Goal: Task Accomplishment & Management: Complete application form

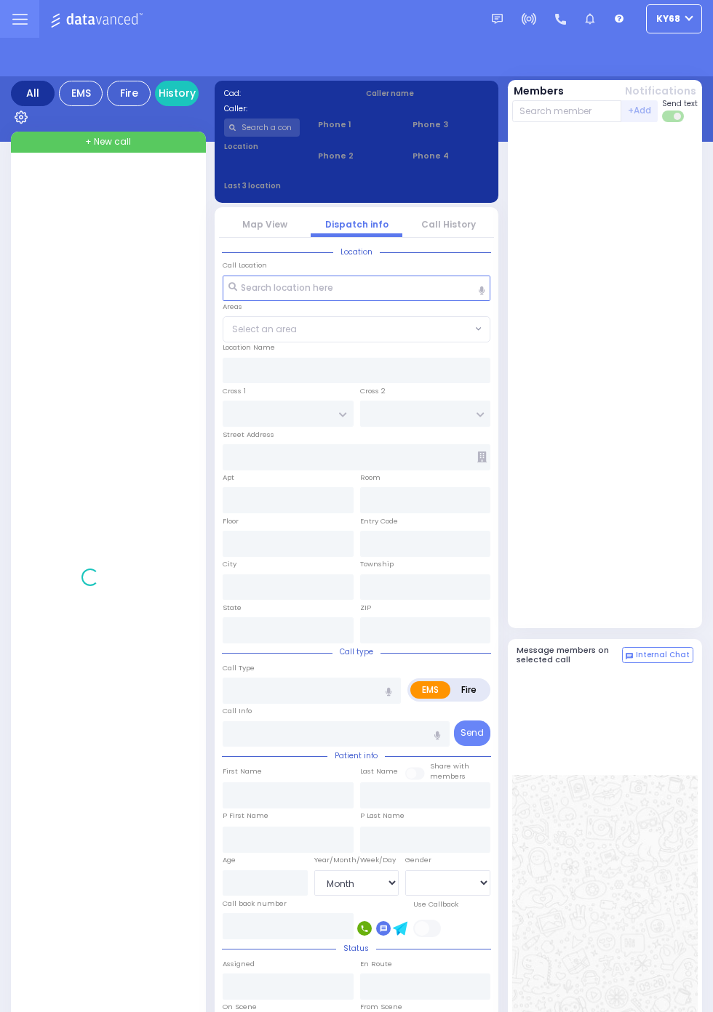
select select "Month"
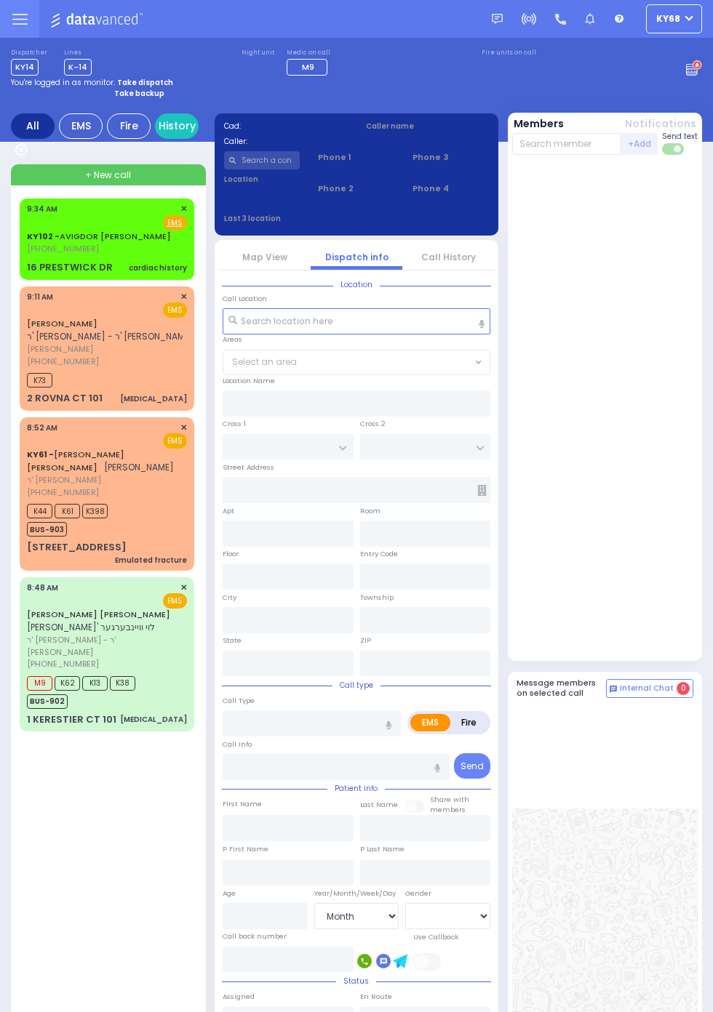
click at [27, 235] on span "KY102 -" at bounding box center [43, 237] width 33 height 12
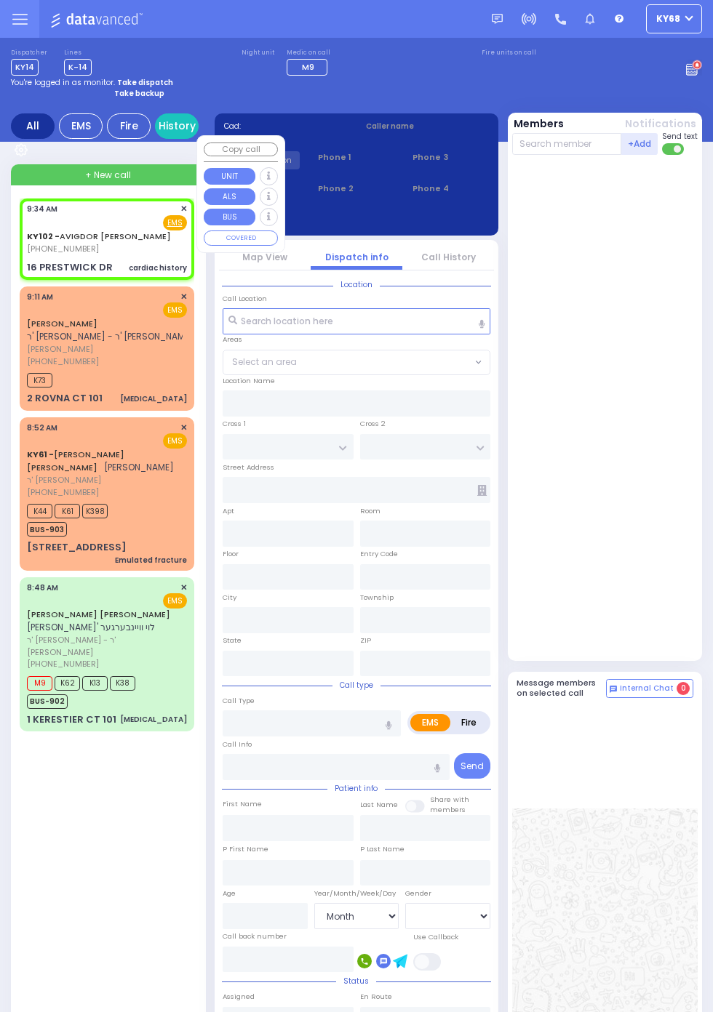
select select
type input "cardiac history"
radio input "true"
type input "AVIGDOR DANIEL"
type input "WEINBERGER"
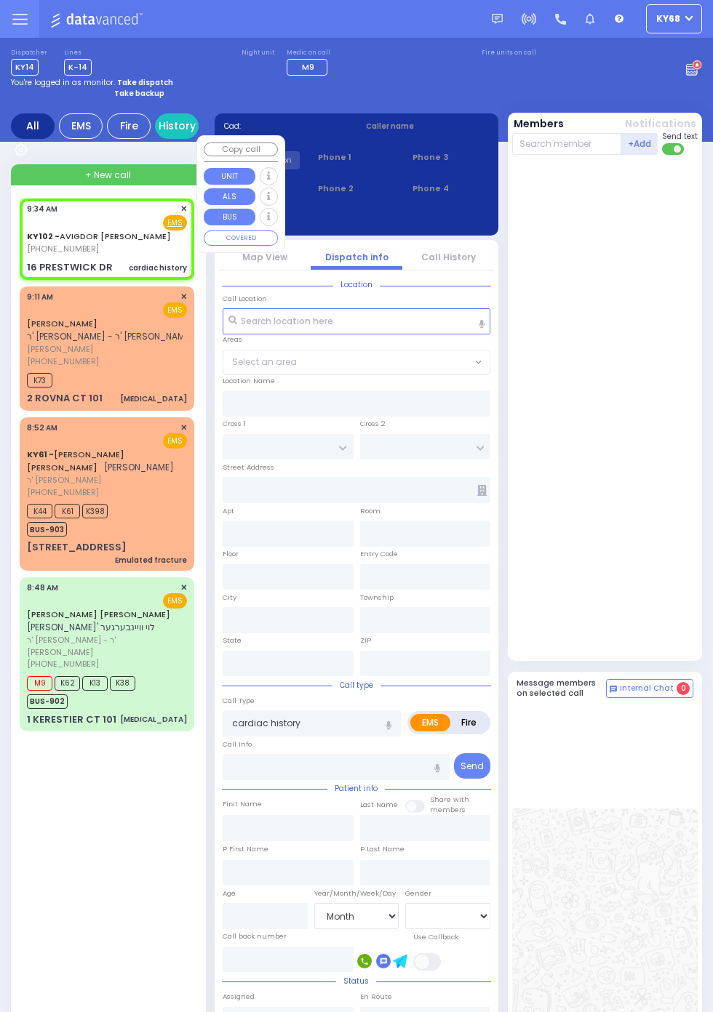
select select
select select "[DEMOGRAPHIC_DATA]"
type input "09:34"
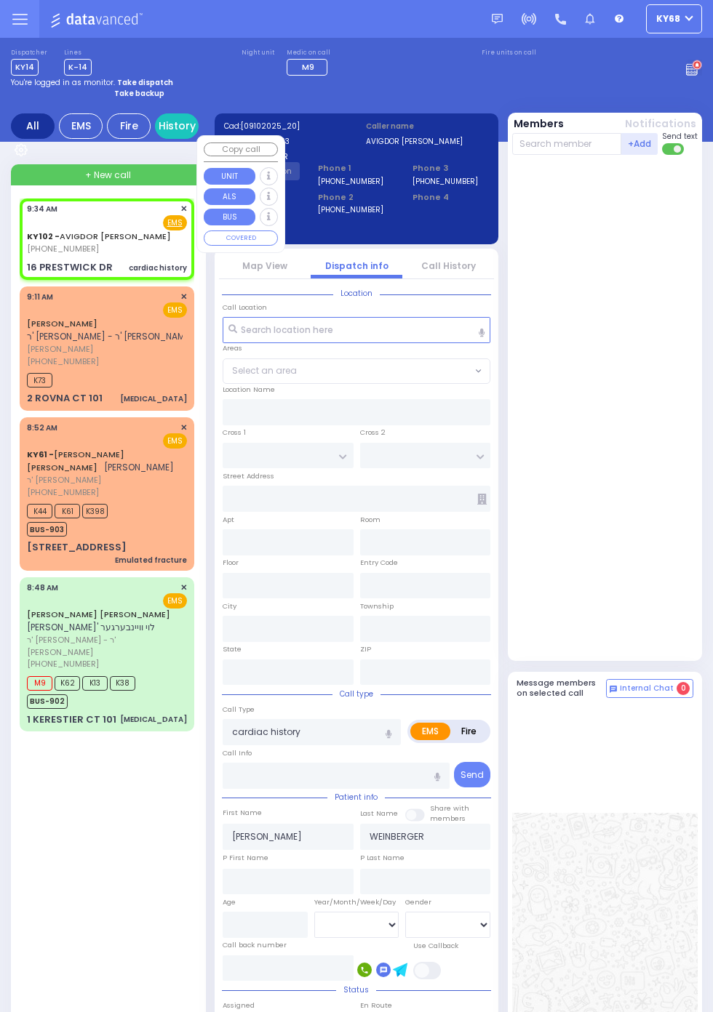
type input "LOCH LOMOND COURT"
type input "MAIDSTONE LN"
type input "16 PRESTWICK DR"
type input "Monroe"
type input "New York"
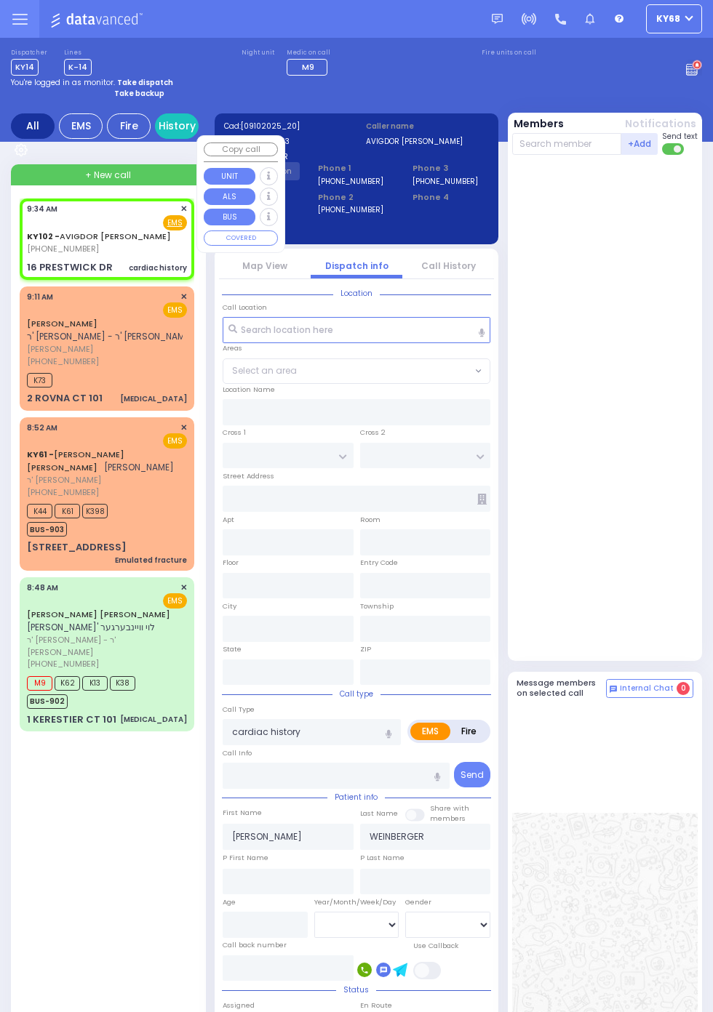
type input "10950"
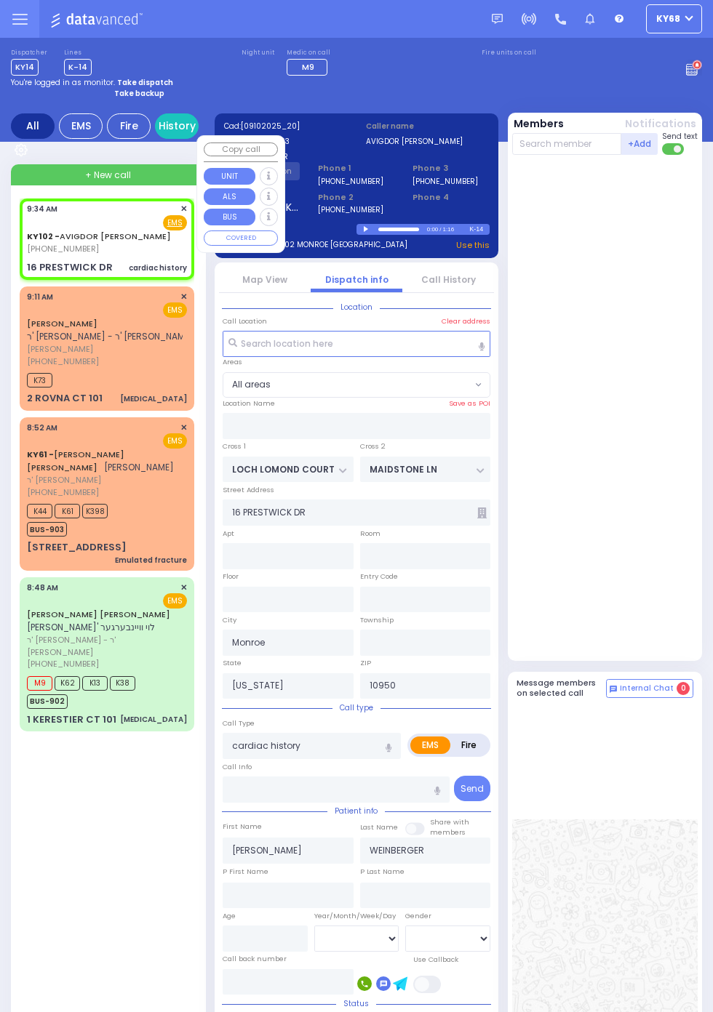
click at [642, 542] on div at bounding box center [606, 408] width 189 height 494
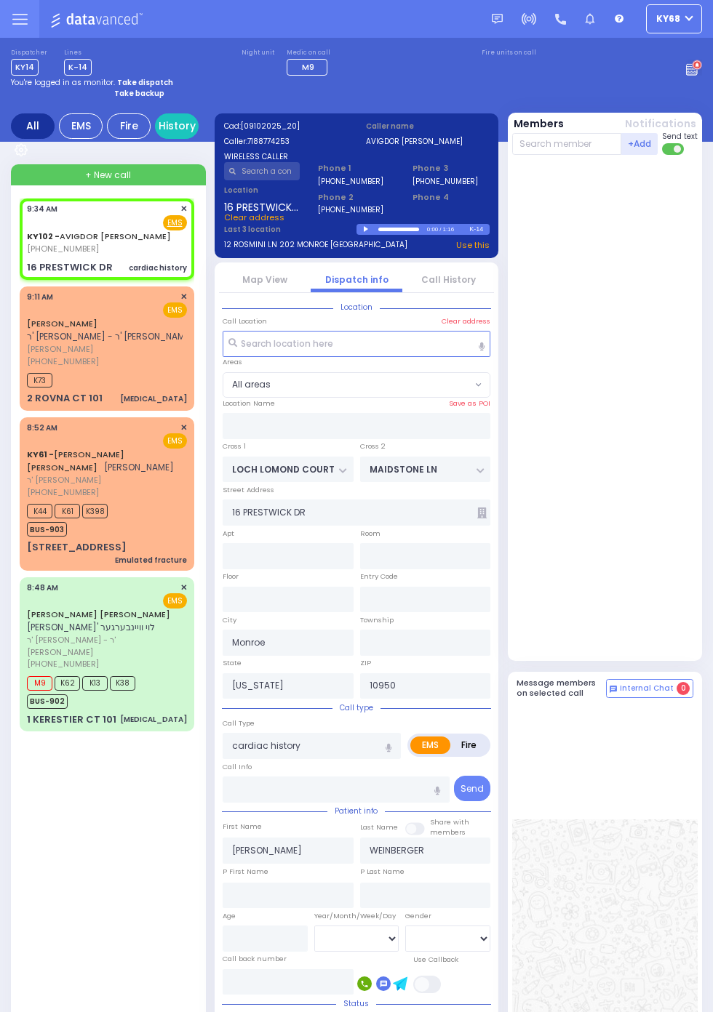
click at [476, 286] on link "Call History" at bounding box center [448, 279] width 55 height 12
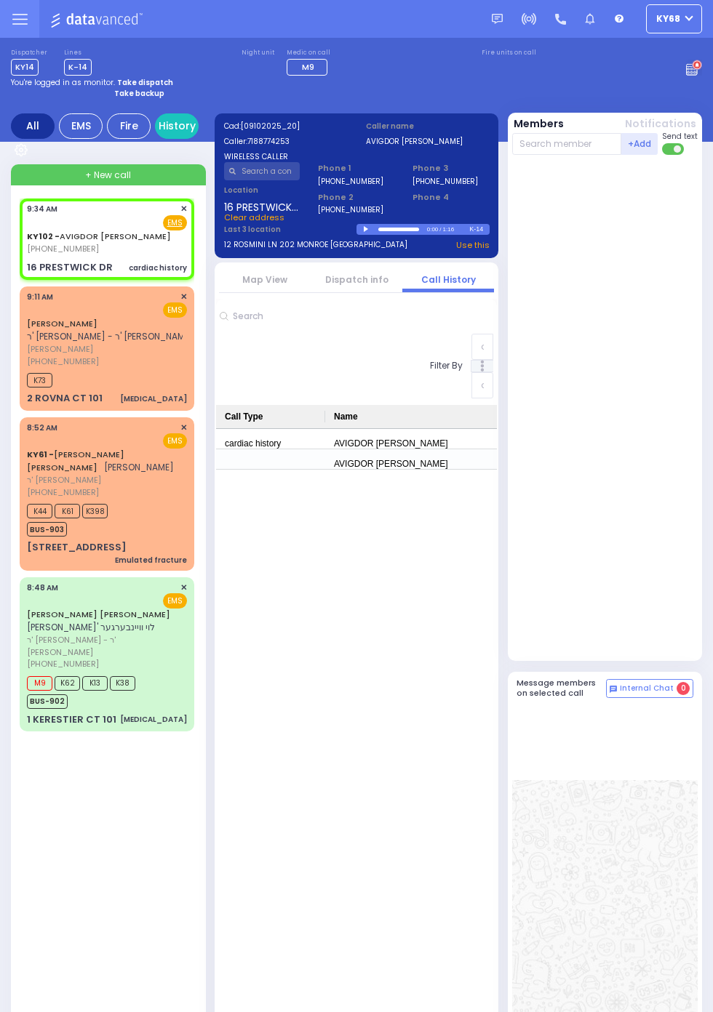
click at [365, 282] on link "Dispatch info" at bounding box center [356, 279] width 63 height 12
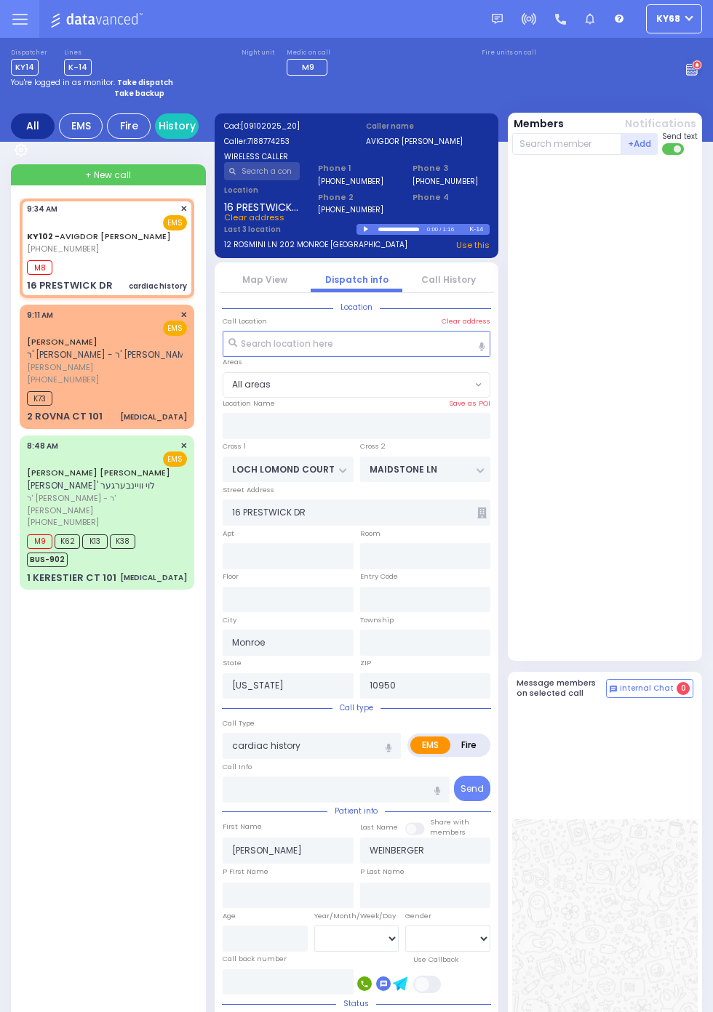
select select
radio input "true"
select select
select select "[DEMOGRAPHIC_DATA]"
type input "09:40"
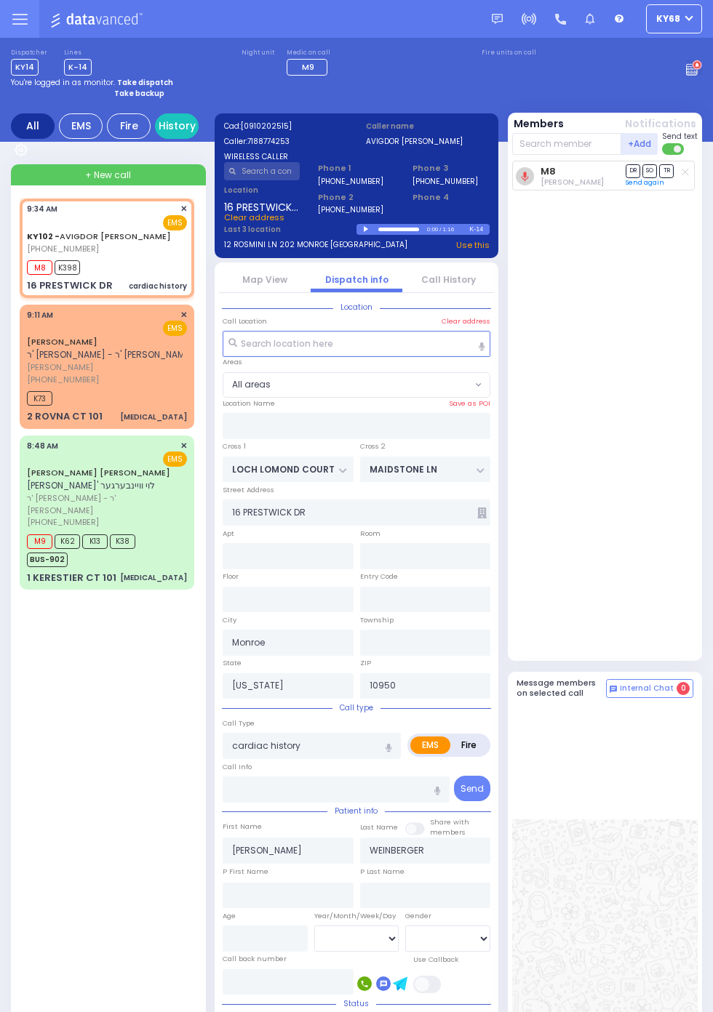
select select
radio input "true"
select select
select select "[DEMOGRAPHIC_DATA]"
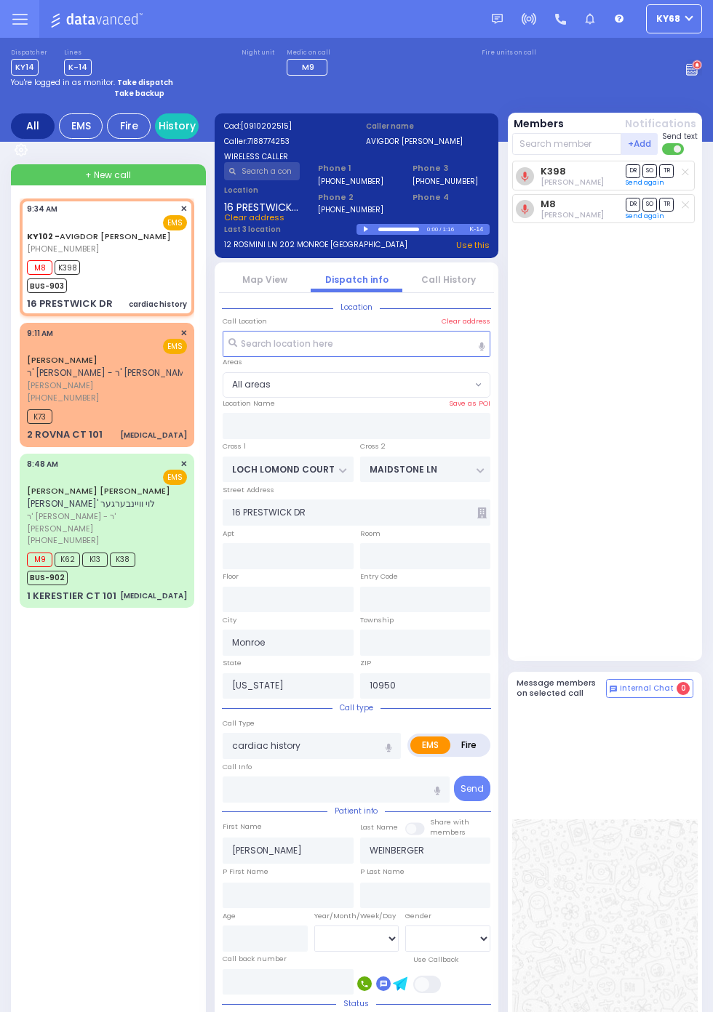
select select
radio input "true"
select select
select select "[DEMOGRAPHIC_DATA]"
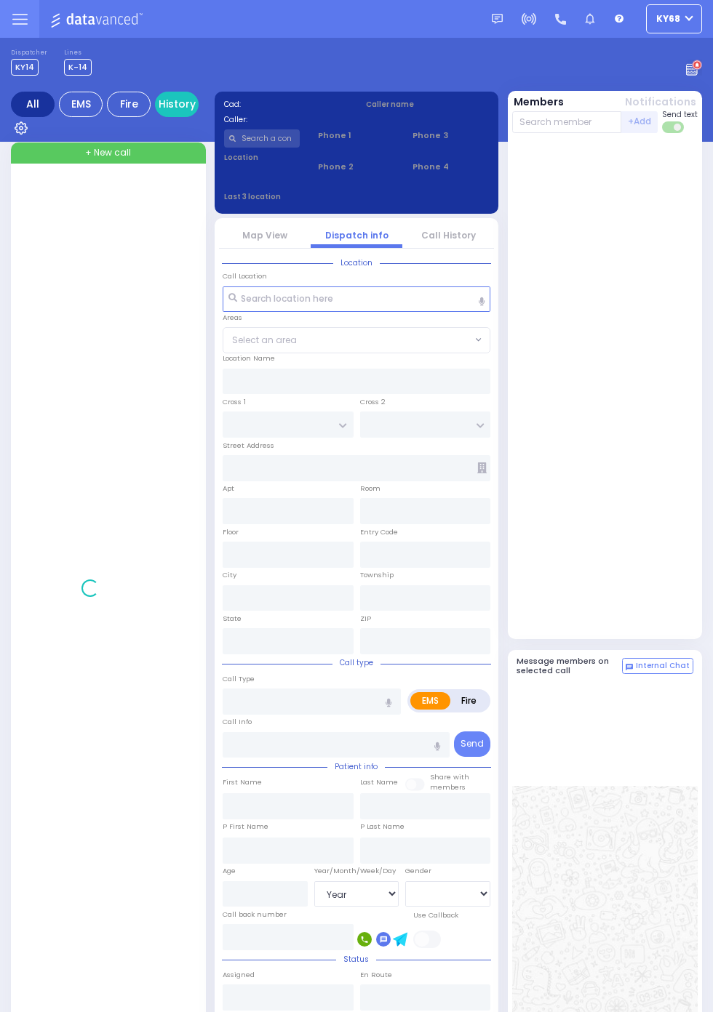
select select "Year"
select select "[DEMOGRAPHIC_DATA]"
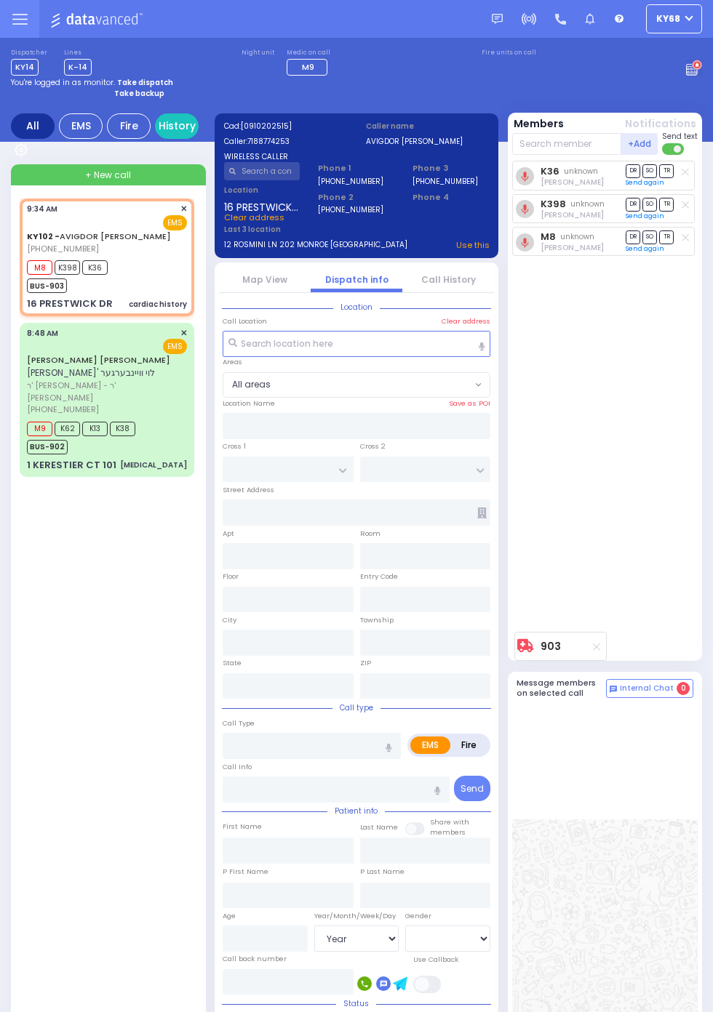
select select "All areas"
type input "LOCH LOMOND COURT"
type input "MAIDSTONE LN"
type input "16 PRESTWICK DR"
type input "Monroe"
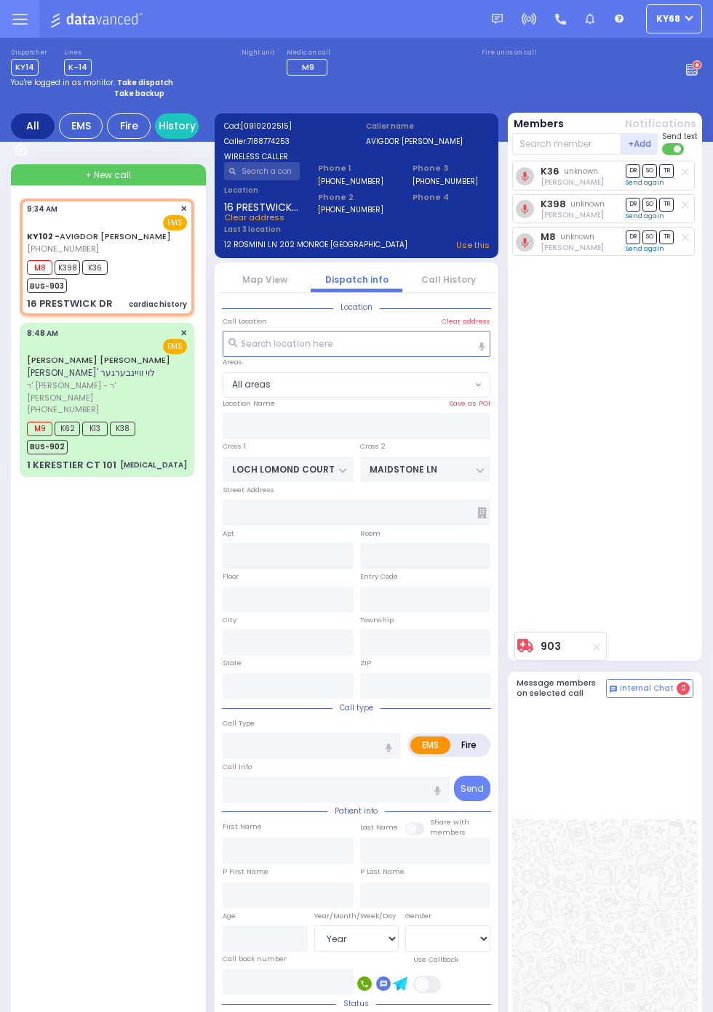
type input "New York"
type input "10950"
type input "cardiac history"
radio input "true"
type input "AVIGDOR DANIEL"
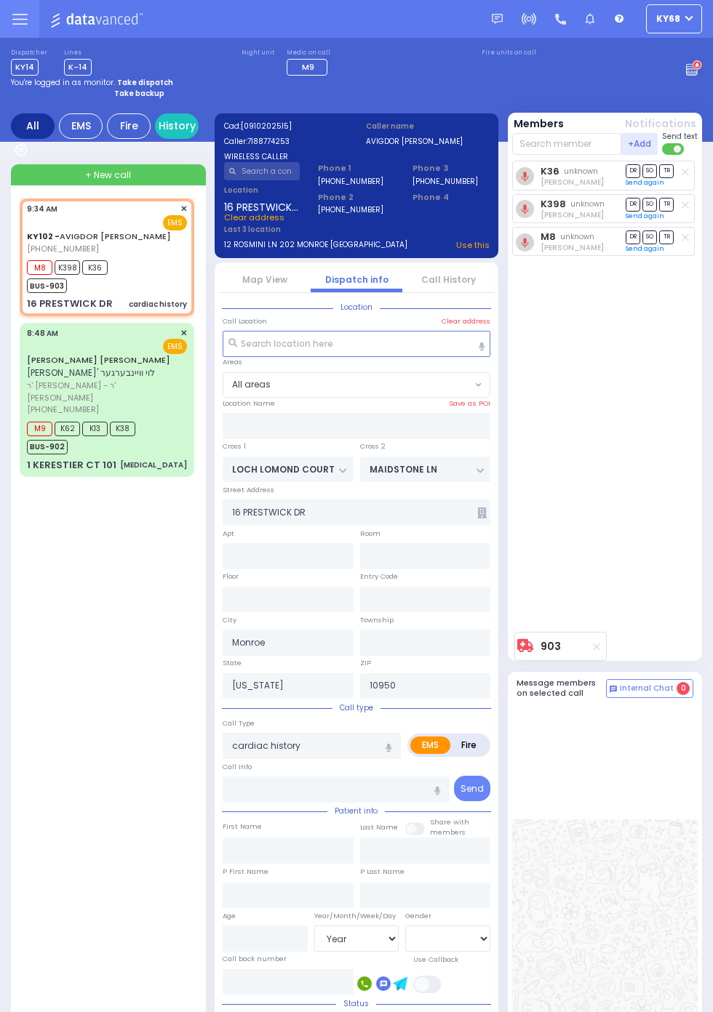
type input "WEINBERGER"
select select
select select "[DEMOGRAPHIC_DATA]"
type input "09:34"
type input "09:40"
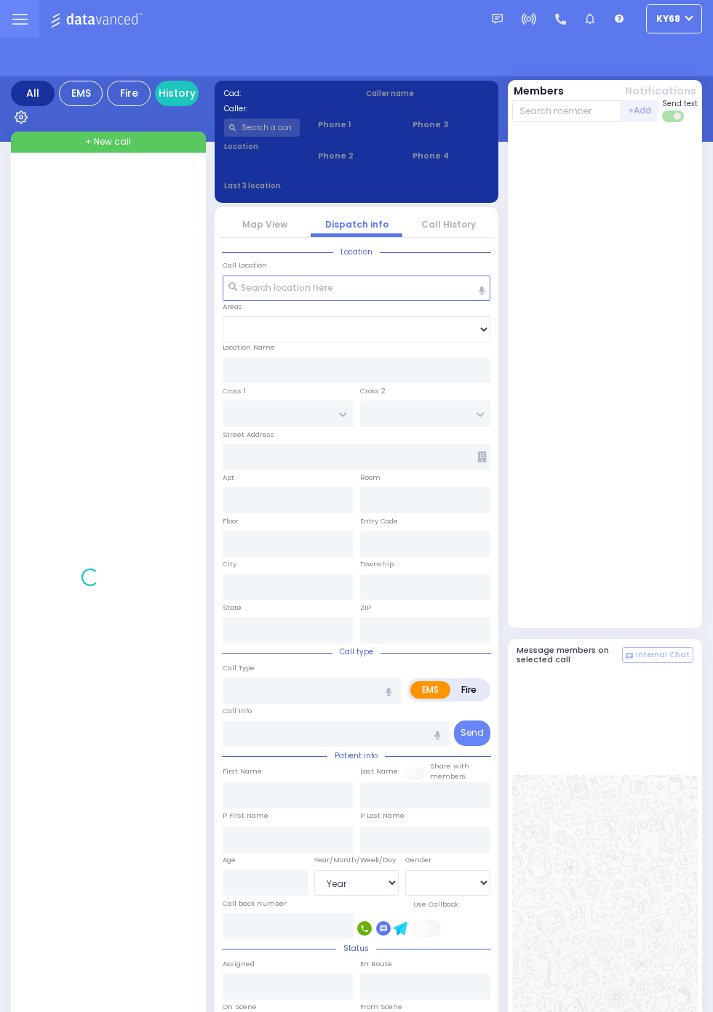
select select "Year"
select select "[DEMOGRAPHIC_DATA]"
select select "Year"
select select "[DEMOGRAPHIC_DATA]"
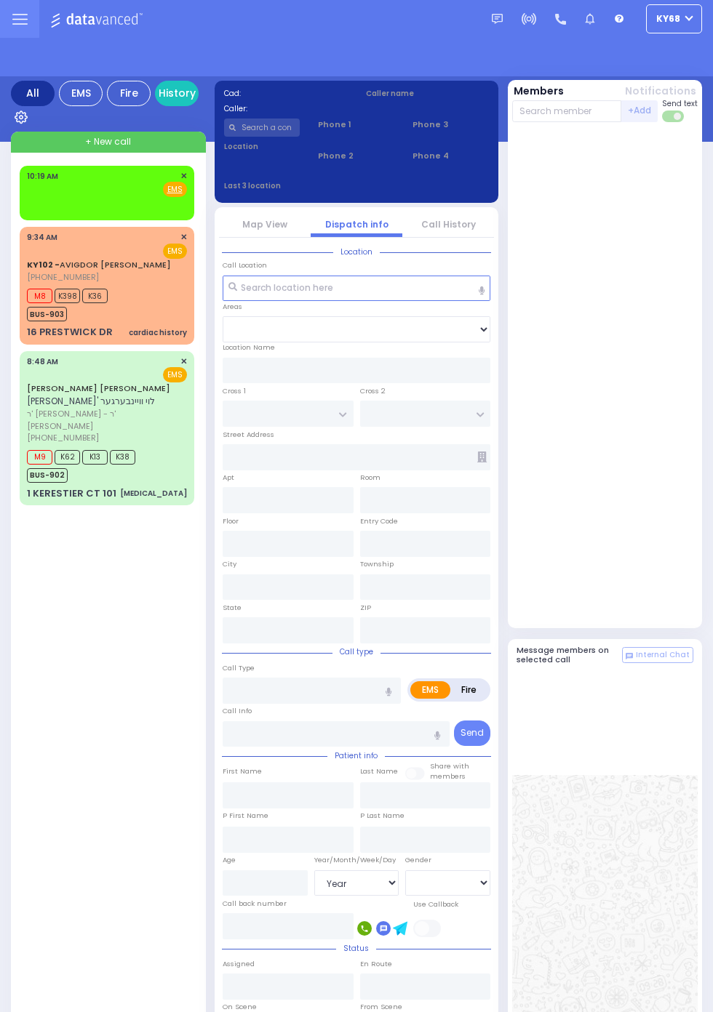
select select "Year"
select select "[DEMOGRAPHIC_DATA]"
